Goal: Transaction & Acquisition: Purchase product/service

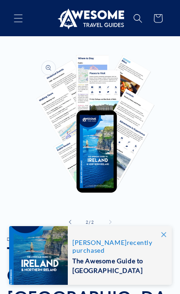
scroll to position [0, 157]
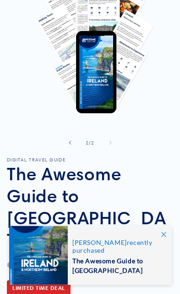
click at [165, 237] on icon at bounding box center [163, 234] width 5 height 5
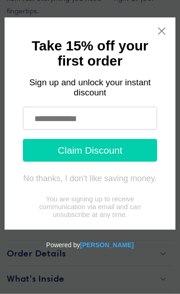
scroll to position [612, 0]
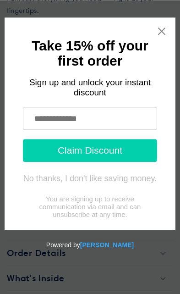
click at [122, 117] on input "text" at bounding box center [90, 118] width 134 height 23
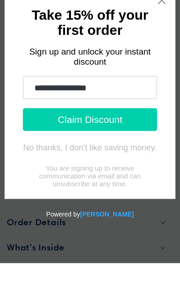
type input "**********"
click at [140, 117] on button "Claim Discount" at bounding box center [90, 119] width 134 height 23
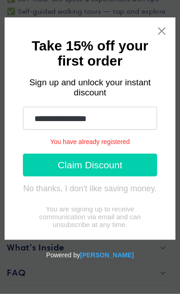
click at [161, 32] on icon "Close widget" at bounding box center [161, 31] width 9 height 9
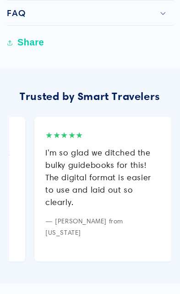
scroll to position [898, 0]
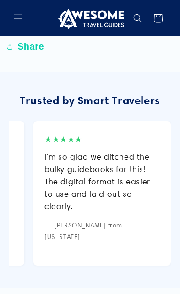
click at [164, 192] on div "★★★★★ I'm so glad we ditched the bulky guidebooks for this! The digital format …" at bounding box center [102, 193] width 138 height 145
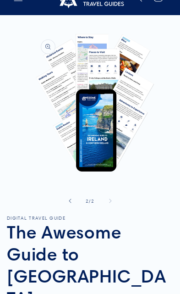
scroll to position [0, 0]
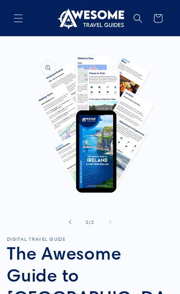
click at [160, 21] on icon at bounding box center [158, 18] width 20 height 20
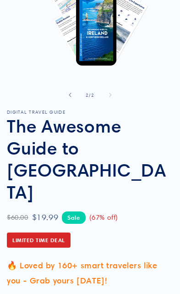
scroll to position [133, 0]
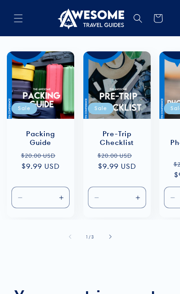
scroll to position [4, 0]
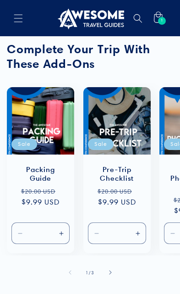
click at [163, 28] on icon at bounding box center [158, 18] width 20 height 20
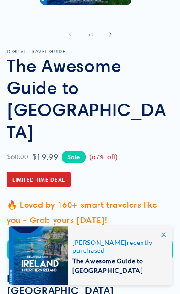
click at [165, 243] on span at bounding box center [164, 234] width 17 height 17
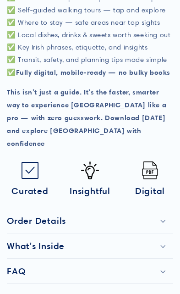
scroll to position [650, 0]
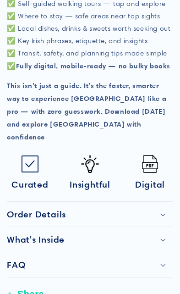
click at [151, 259] on div "FAQ" at bounding box center [90, 264] width 167 height 11
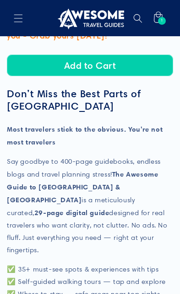
scroll to position [363, 0]
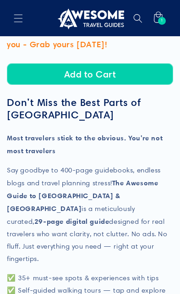
click at [154, 17] on icon at bounding box center [158, 16] width 9 height 11
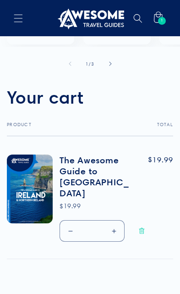
scroll to position [209, 0]
